Goal: Information Seeking & Learning: Find specific page/section

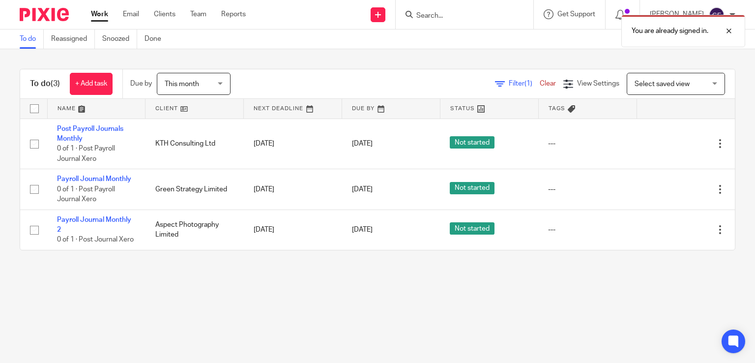
click at [422, 12] on div "You are already signed in." at bounding box center [562, 28] width 368 height 37
click at [429, 13] on div "You are already signed in." at bounding box center [562, 28] width 368 height 37
click at [438, 13] on div "You are already signed in." at bounding box center [562, 28] width 368 height 37
drag, startPoint x: 446, startPoint y: 13, endPoint x: 439, endPoint y: 16, distance: 7.0
click at [445, 13] on div "You are already signed in." at bounding box center [562, 28] width 368 height 37
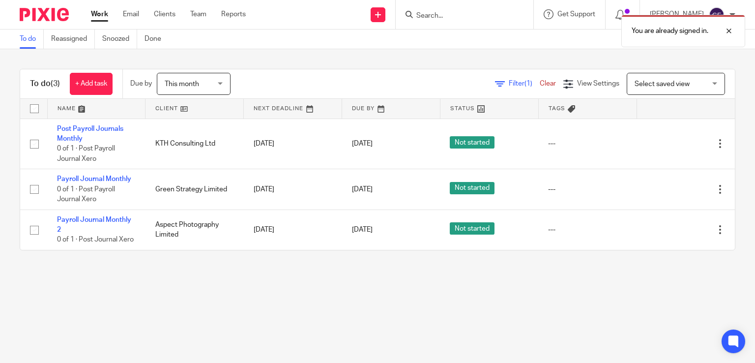
click at [433, 16] on div "You are already signed in." at bounding box center [562, 28] width 368 height 37
click at [439, 12] on div "You are already signed in." at bounding box center [562, 28] width 368 height 37
click at [457, 22] on div "You are already signed in." at bounding box center [562, 28] width 368 height 37
click at [431, 12] on div "You are already signed in." at bounding box center [562, 28] width 368 height 37
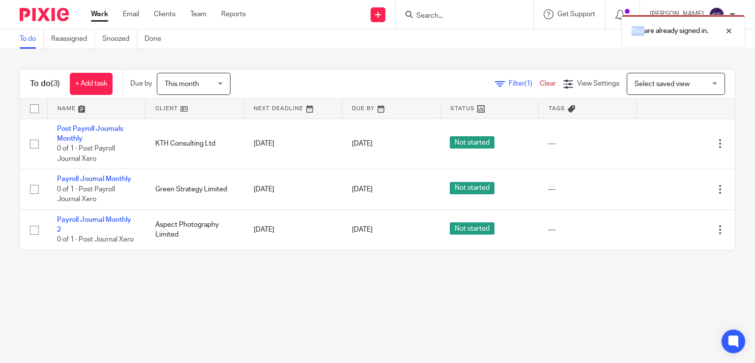
click at [431, 12] on div "You are already signed in." at bounding box center [562, 28] width 368 height 37
drag, startPoint x: 500, startPoint y: 299, endPoint x: 495, endPoint y: 289, distance: 11.7
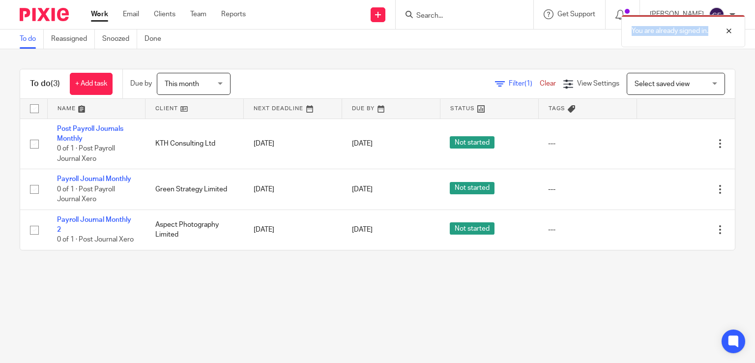
click at [499, 299] on main "To do Reassigned Snoozed Done To do (3) + Add task Due by This month This month…" at bounding box center [377, 181] width 755 height 363
click at [440, 14] on div "You are already signed in." at bounding box center [562, 28] width 368 height 37
click at [731, 29] on div at bounding box center [721, 31] width 27 height 12
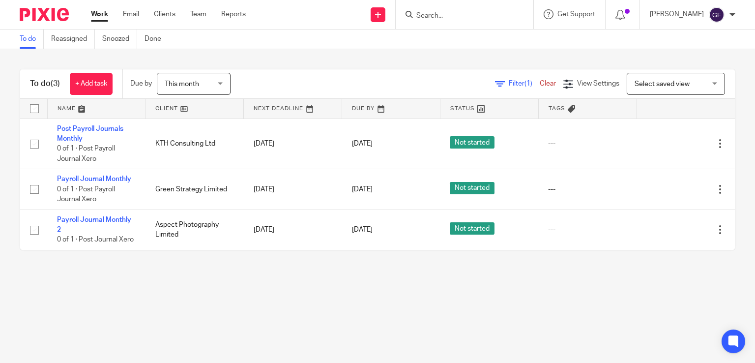
click at [454, 10] on form at bounding box center [467, 14] width 105 height 12
click at [449, 16] on input "Search" at bounding box center [459, 16] width 88 height 9
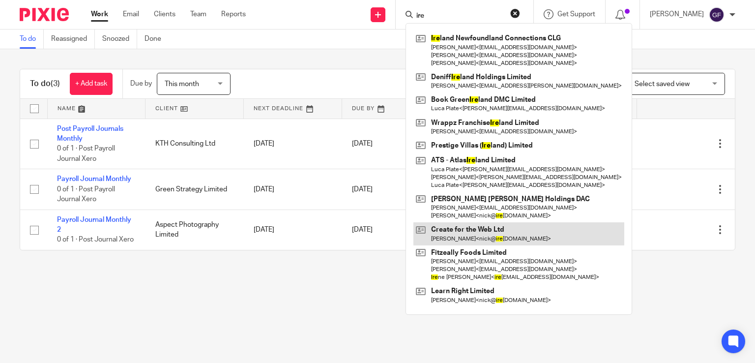
type input "ire"
click at [515, 232] on link at bounding box center [518, 233] width 211 height 23
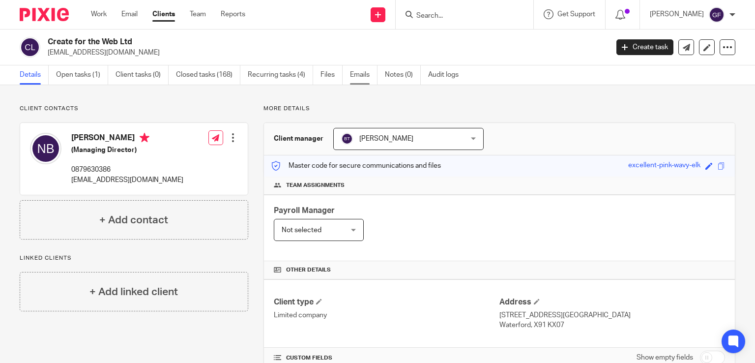
click at [361, 74] on link "Emails" at bounding box center [364, 74] width 28 height 19
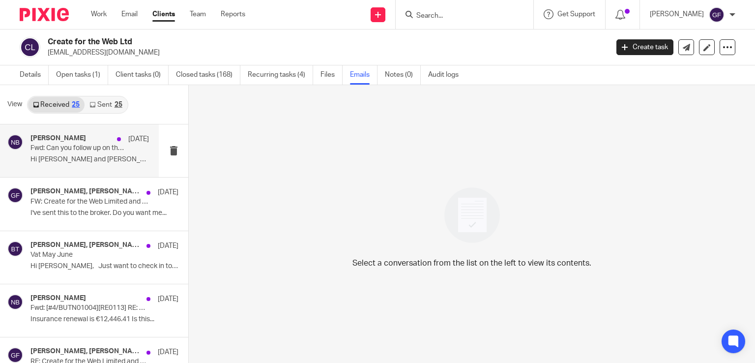
click at [67, 143] on div "Nick Butler 11 Aug" at bounding box center [89, 139] width 118 height 10
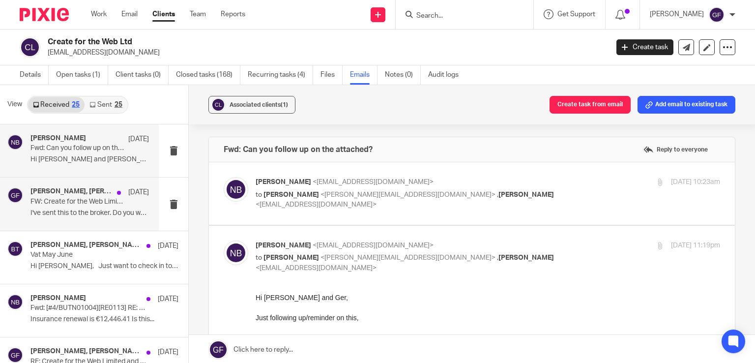
click at [93, 212] on p "I've sent this to the broker. Do you want me..." at bounding box center [89, 213] width 118 height 8
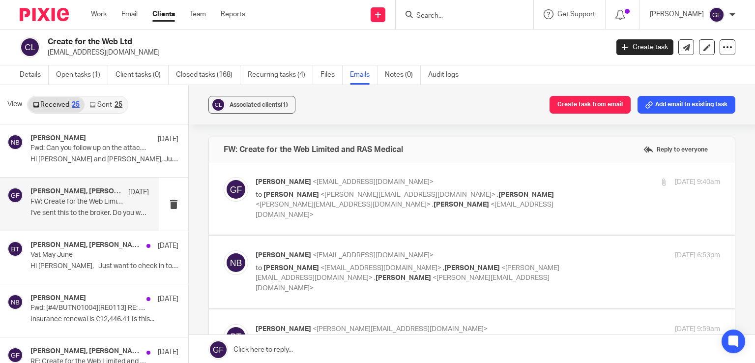
click at [102, 108] on link "Sent 25" at bounding box center [106, 105] width 42 height 16
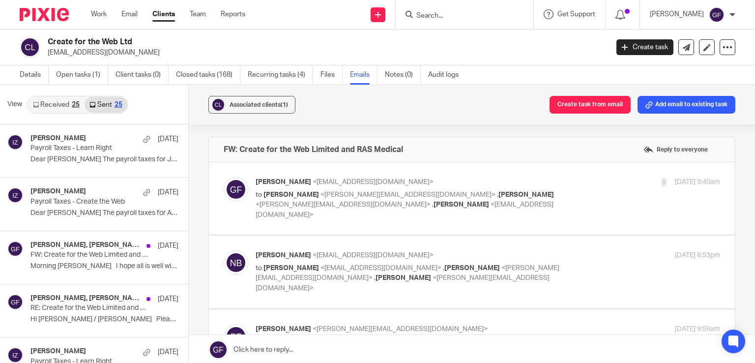
click at [47, 102] on link "Received 25" at bounding box center [56, 105] width 57 height 16
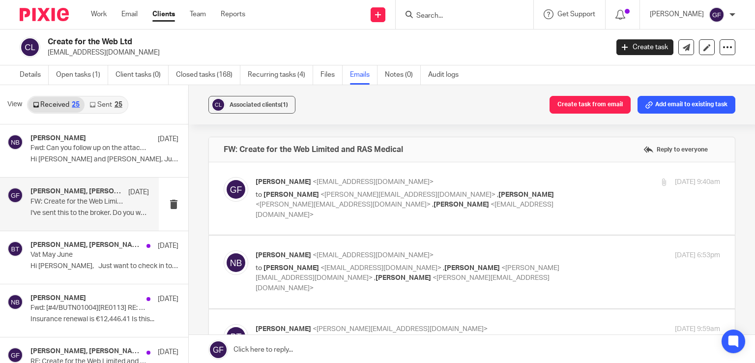
scroll to position [1, 0]
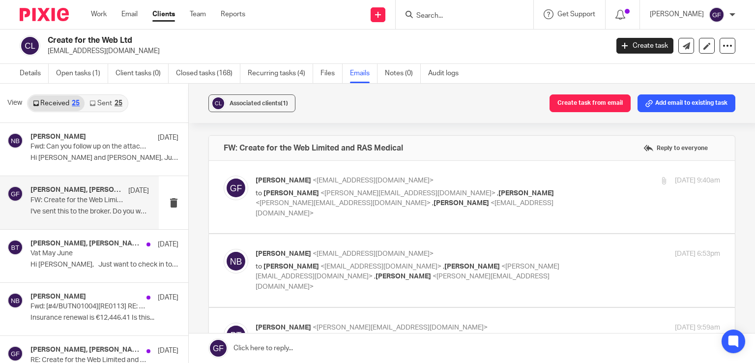
click at [477, 13] on input "Search" at bounding box center [459, 16] width 88 height 9
click at [467, 8] on form at bounding box center [467, 14] width 105 height 12
click at [478, 78] on div "Details Open tasks (1) Client tasks (0) Closed tasks (168) Recurring tasks (4) …" at bounding box center [241, 73] width 483 height 19
click at [460, 16] on input "Search" at bounding box center [459, 16] width 88 height 9
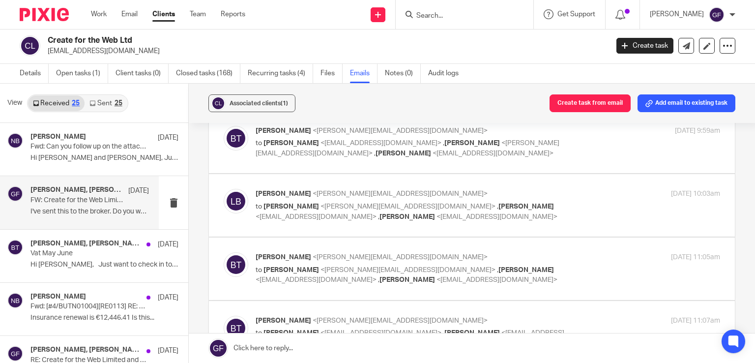
scroll to position [442, 0]
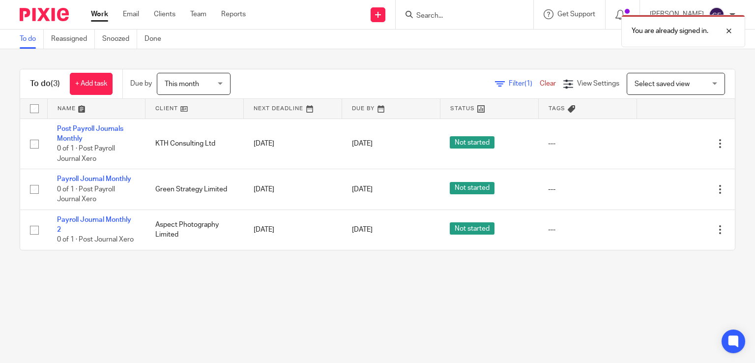
click at [463, 20] on div "You are already signed in." at bounding box center [562, 28] width 368 height 37
click at [458, 7] on div at bounding box center [465, 14] width 138 height 29
click at [726, 29] on div at bounding box center [721, 31] width 27 height 12
click at [396, 24] on div "Send new email Create task Add client Get Support Contact via email Check our d…" at bounding box center [508, 14] width 495 height 29
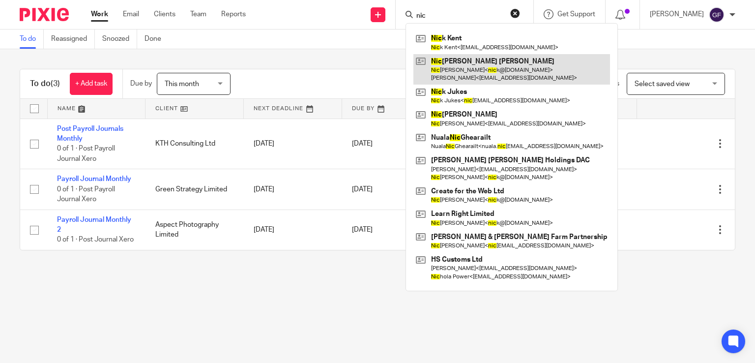
type input "nic"
click at [536, 72] on link at bounding box center [511, 69] width 197 height 30
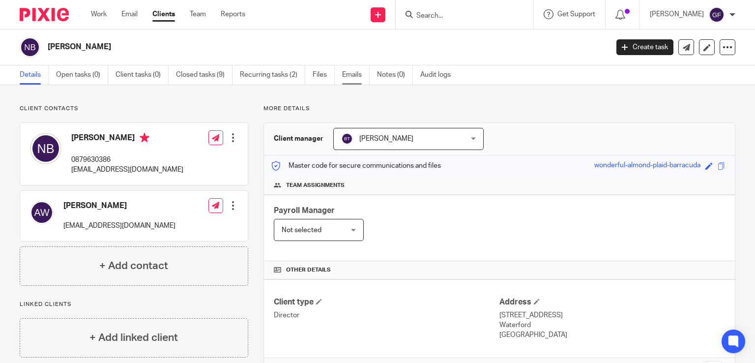
click at [350, 70] on link "Emails" at bounding box center [356, 74] width 28 height 19
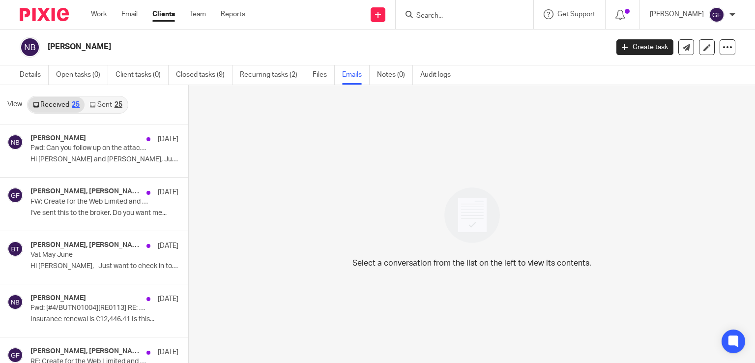
click at [104, 103] on link "Sent 25" at bounding box center [106, 105] width 42 height 16
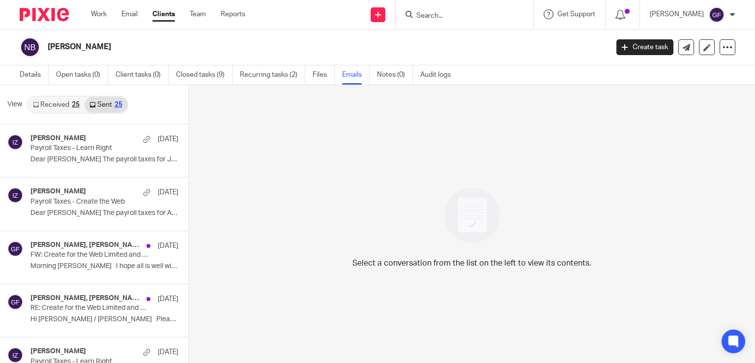
scroll to position [1, 0]
